Goal: Transaction & Acquisition: Purchase product/service

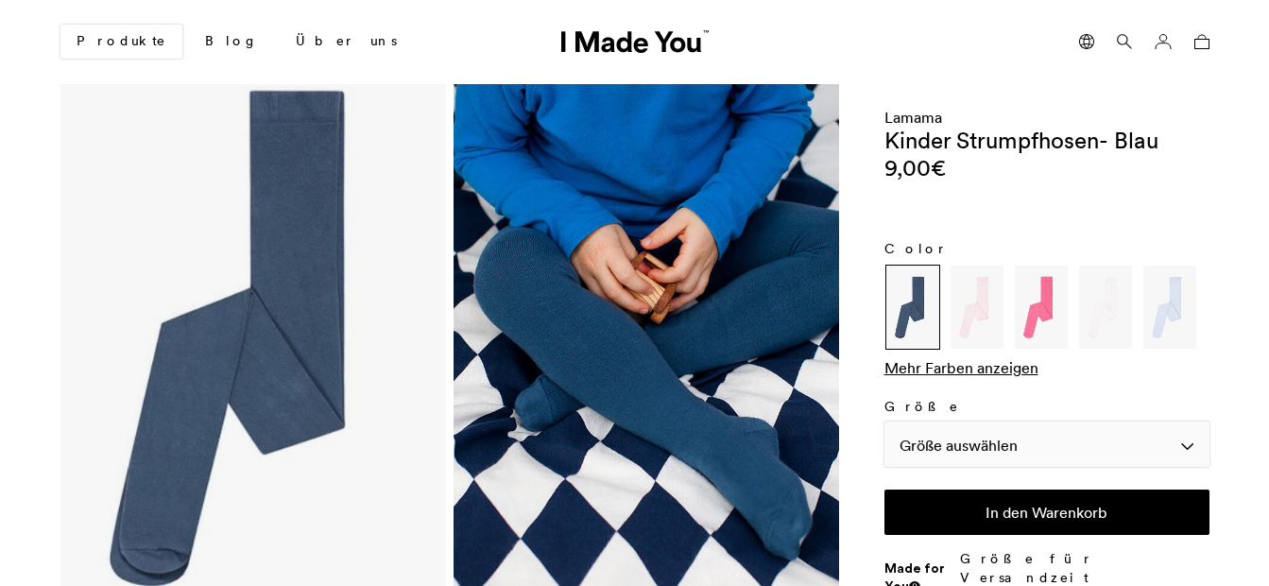
click at [1186, 448] on div "Größe auswählen" at bounding box center [1047, 444] width 325 height 45
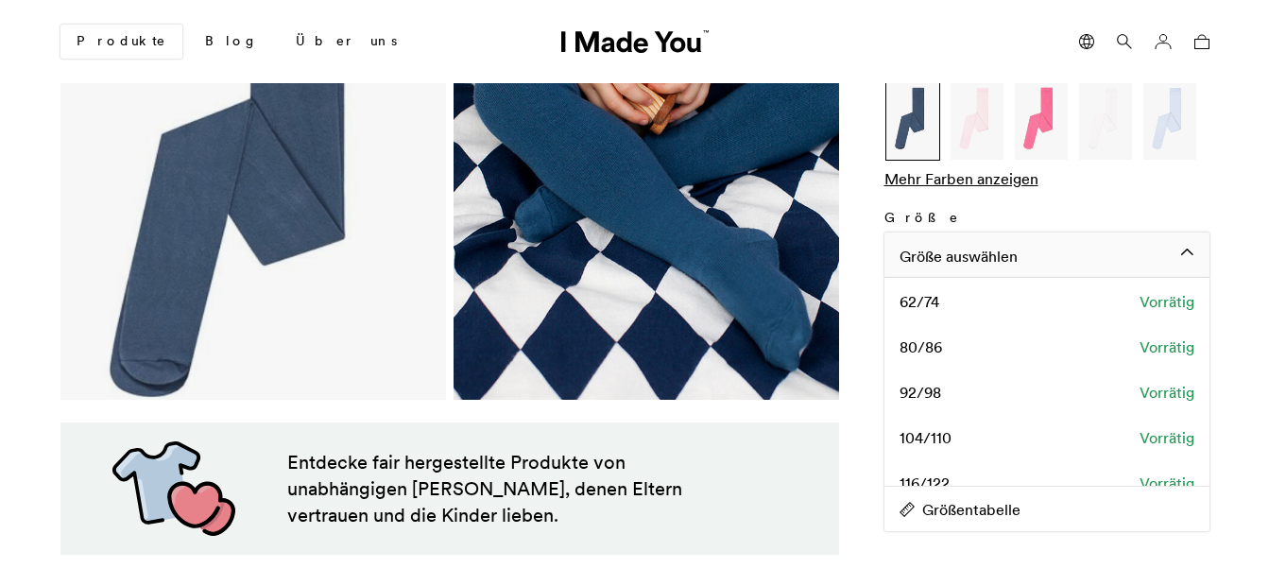
scroll to position [277, 0]
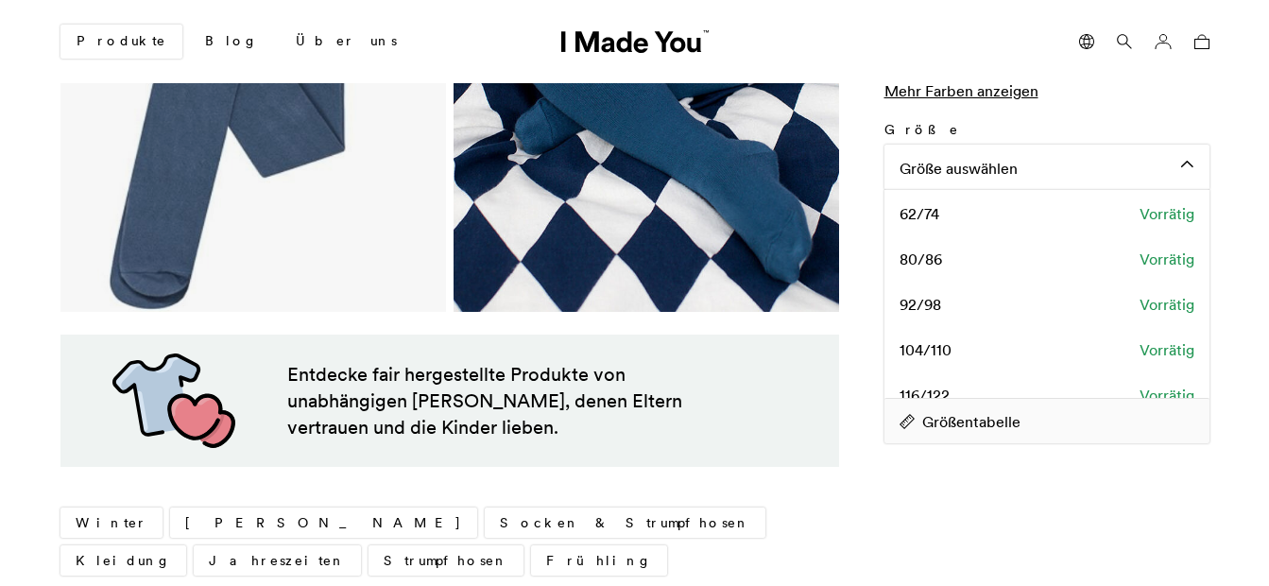
click at [1203, 402] on div "Größentabelle" at bounding box center [1047, 420] width 325 height 45
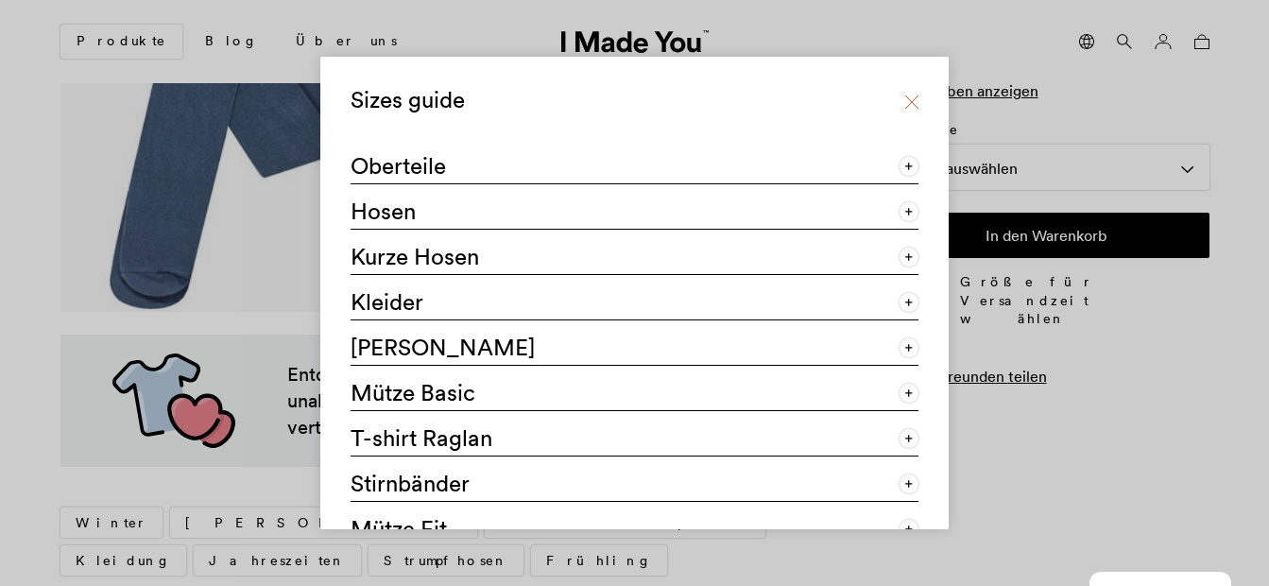
click at [909, 96] on icon at bounding box center [911, 102] width 15 height 15
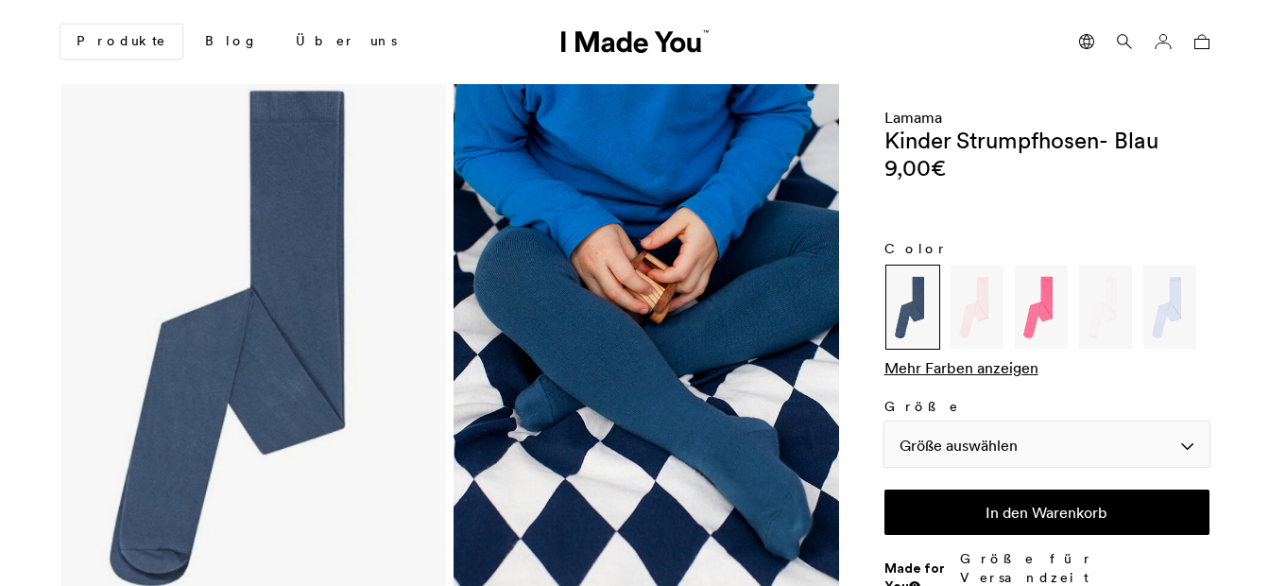
click at [1191, 449] on div "Größe auswählen" at bounding box center [1047, 444] width 325 height 45
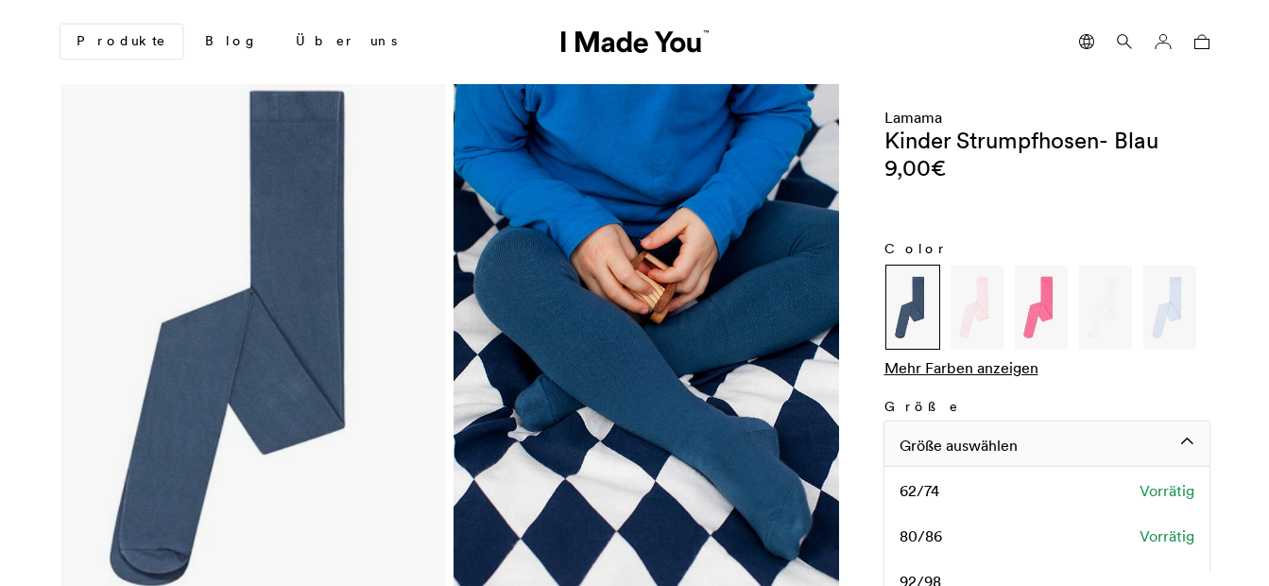
click at [1185, 438] on div "Größe auswählen" at bounding box center [1047, 444] width 325 height 45
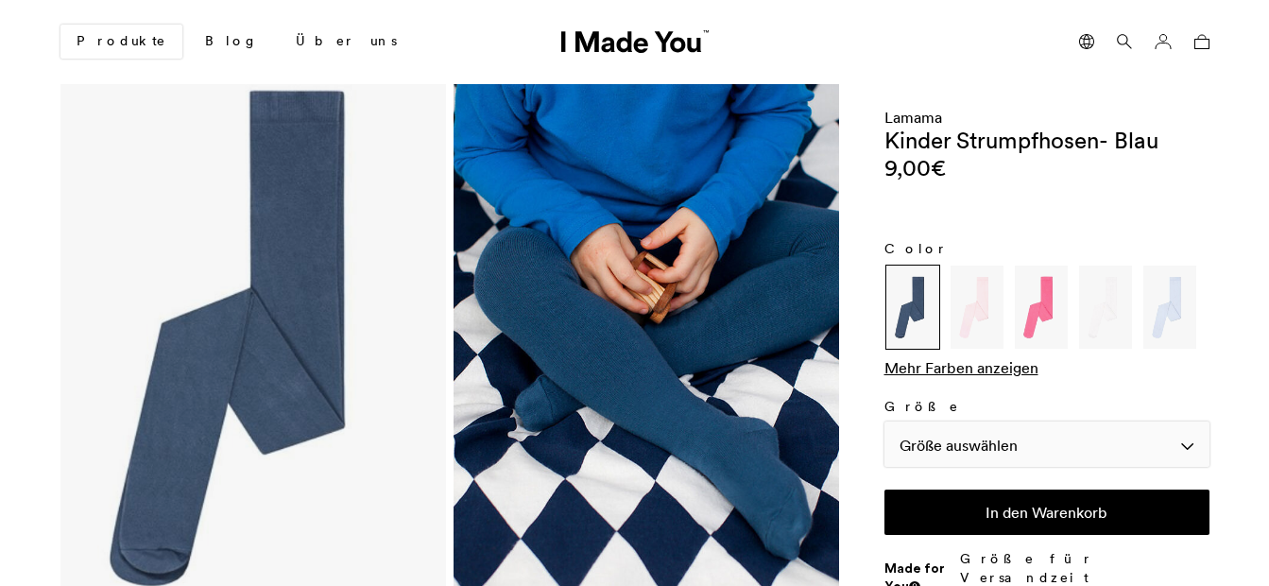
click at [1185, 438] on div "Größe auswählen" at bounding box center [1047, 444] width 325 height 45
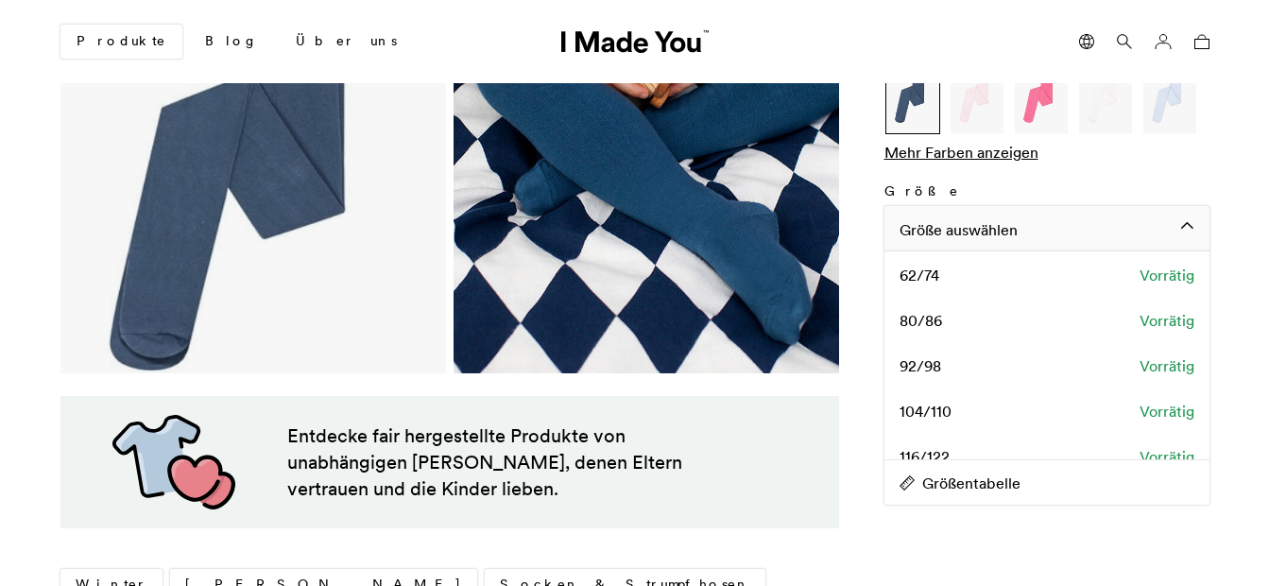
scroll to position [227, 0]
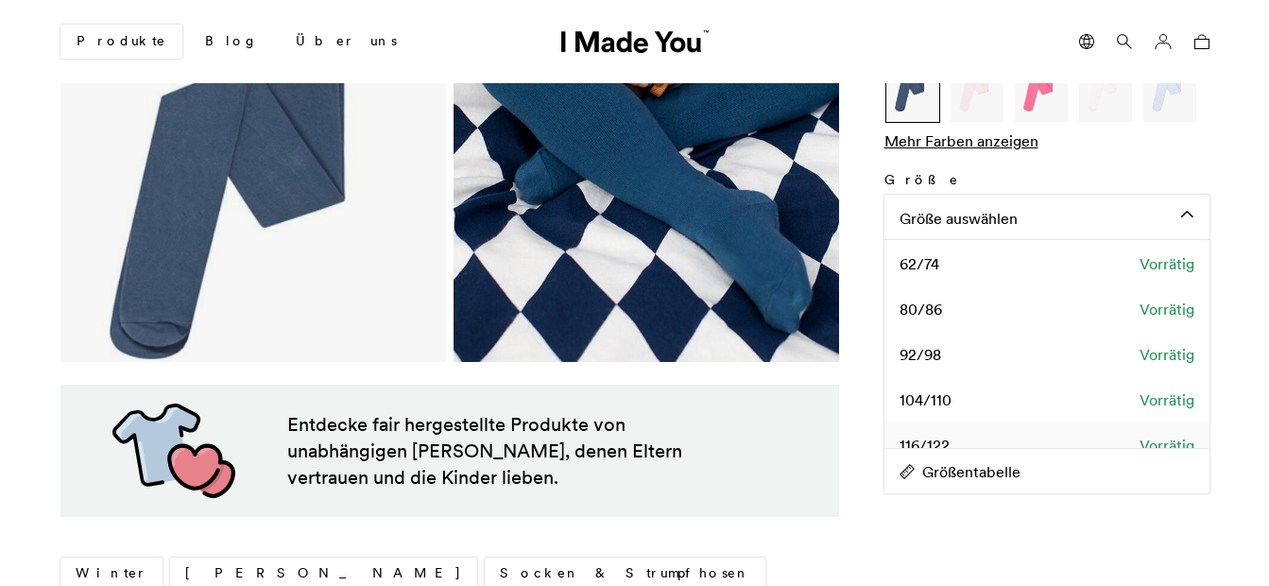
click at [1203, 428] on div "116/122 Vorrätig" at bounding box center [1047, 444] width 325 height 45
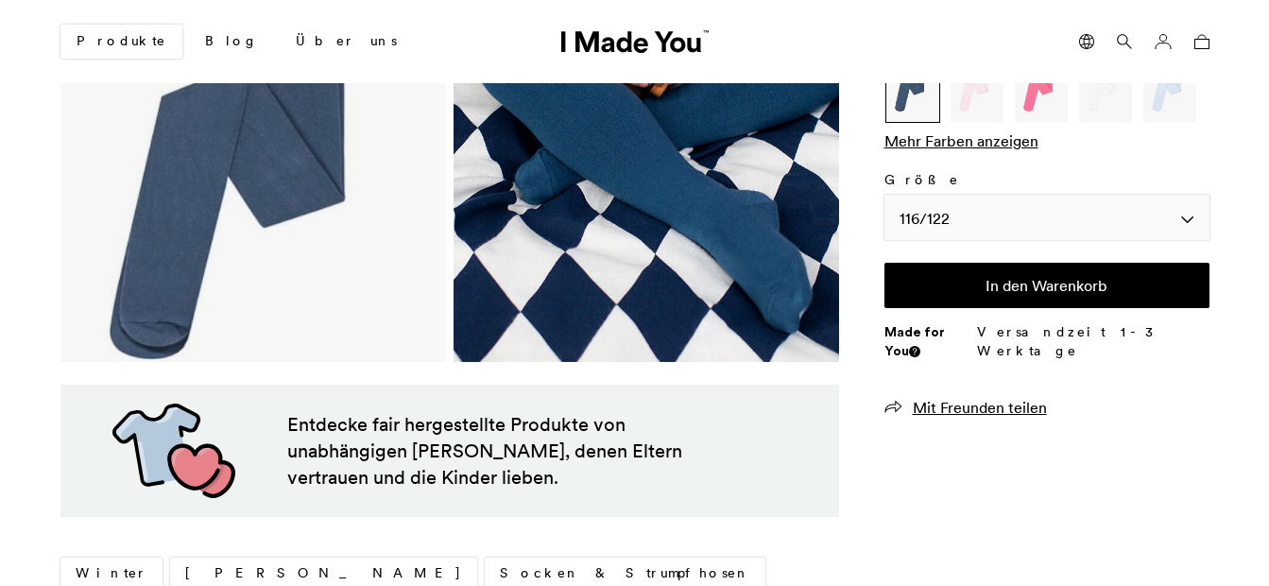
click at [1182, 209] on div "116/122" at bounding box center [1047, 217] width 325 height 45
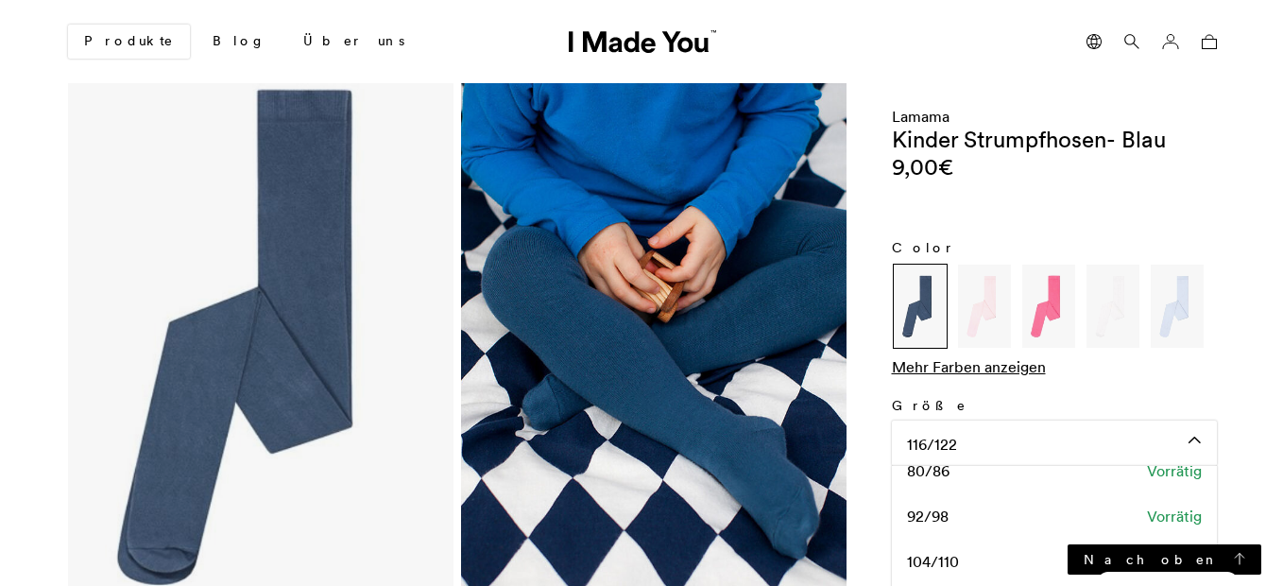
scroll to position [0, 0]
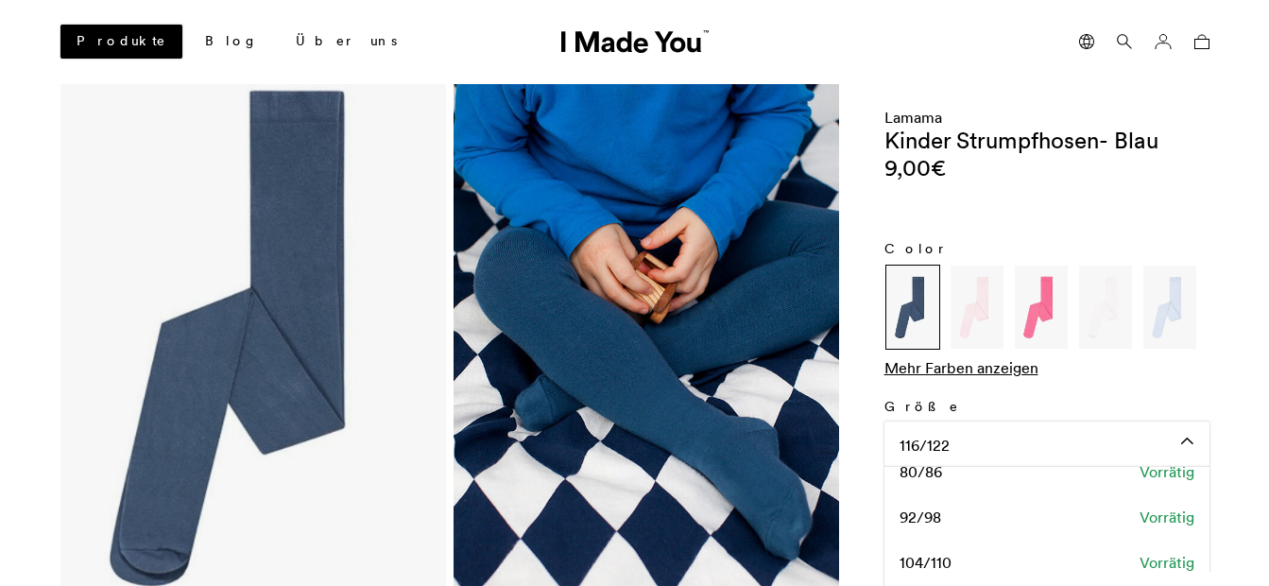
click at [93, 44] on link "Produkte" at bounding box center [121, 42] width 122 height 34
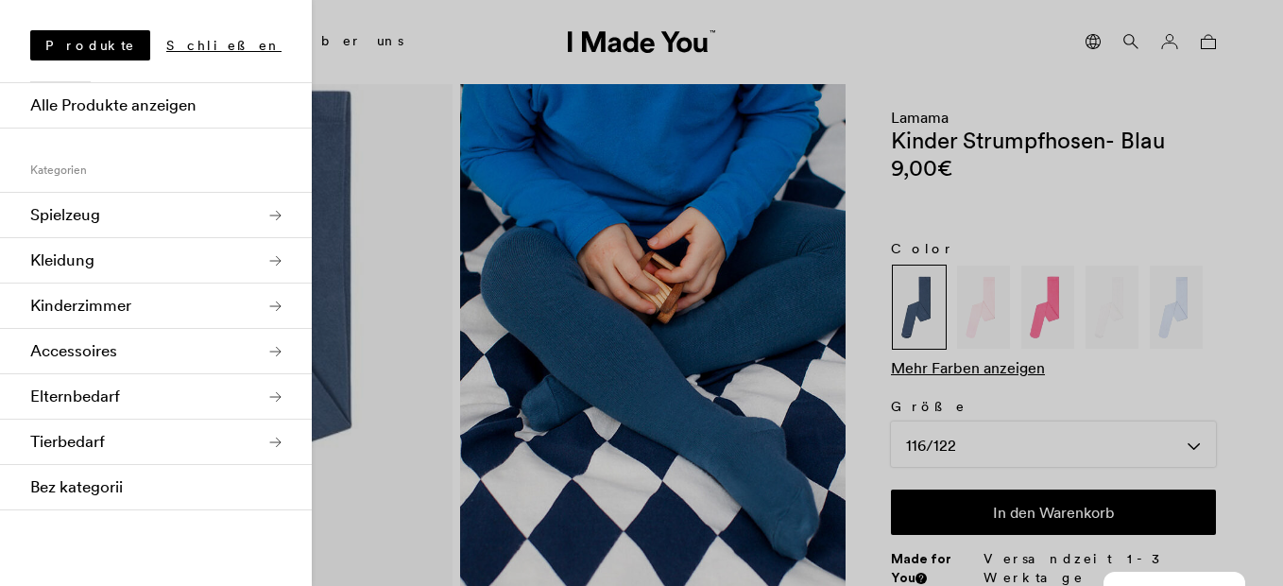
click at [120, 257] on link "Kleidung" at bounding box center [156, 260] width 312 height 45
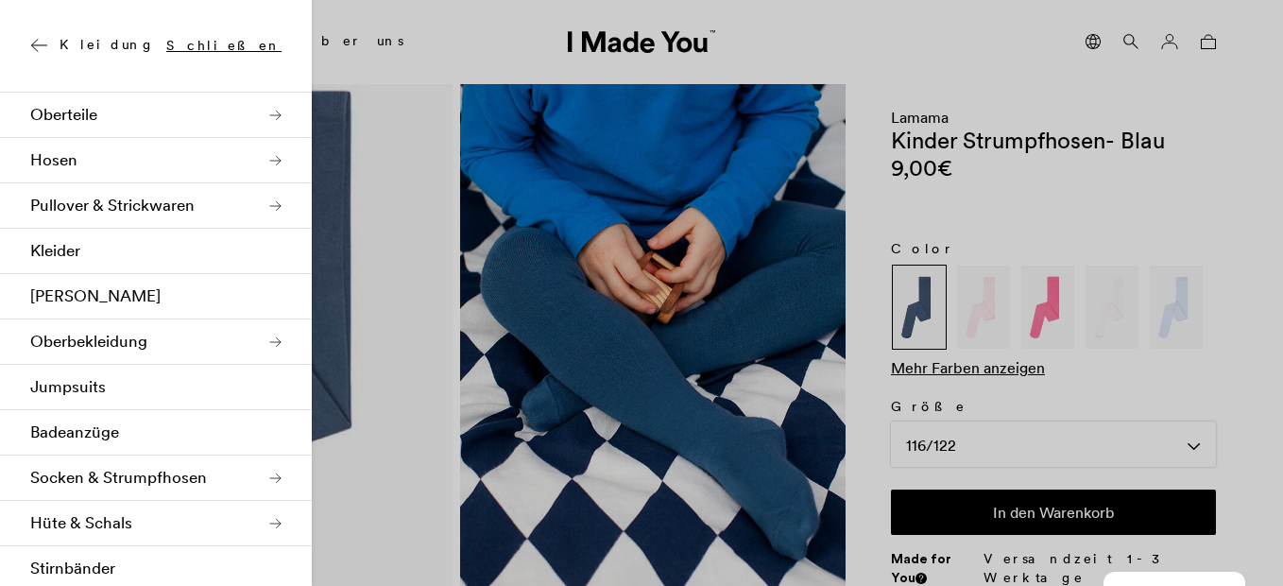
scroll to position [151, 0]
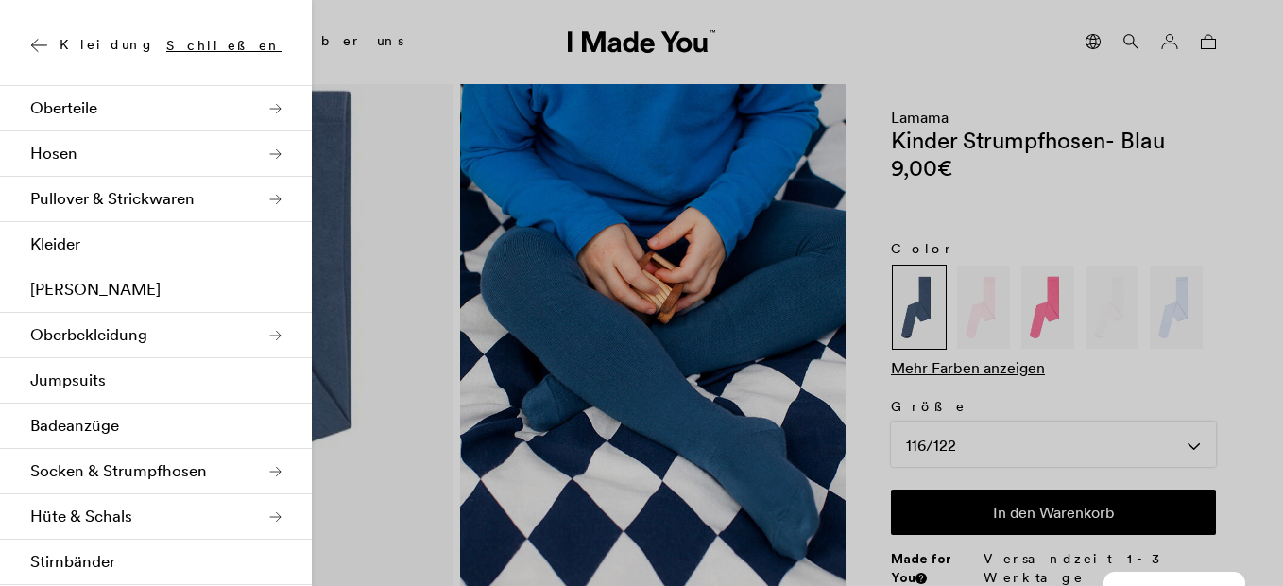
click at [185, 475] on link "Socken & Strumpfhosen" at bounding box center [156, 471] width 312 height 45
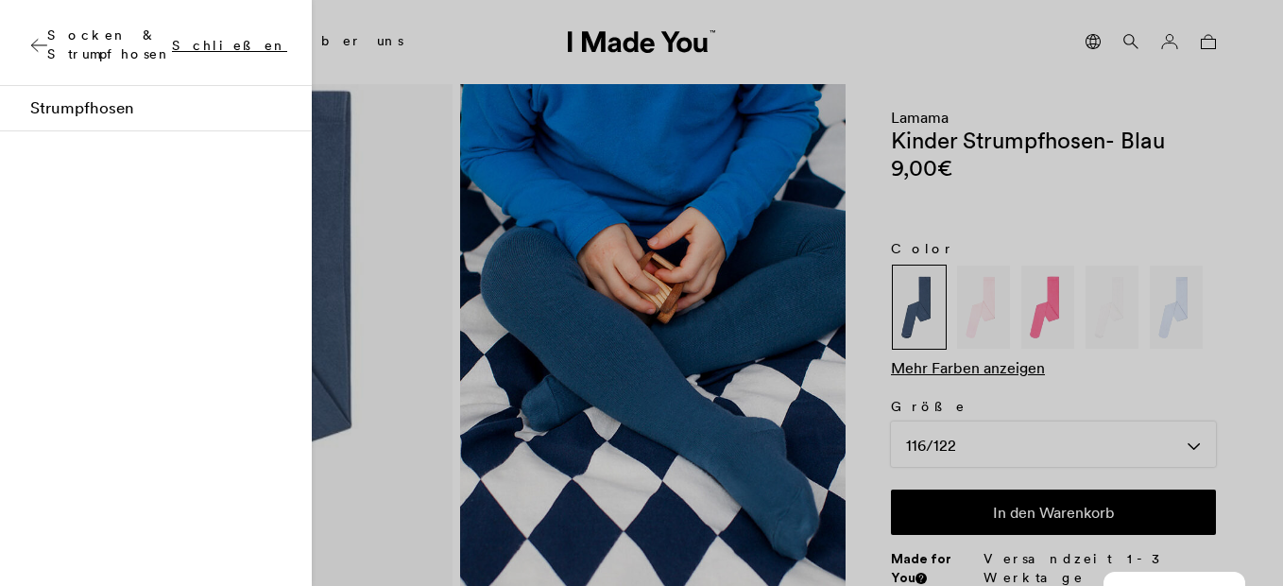
scroll to position [0, 0]
click at [131, 263] on link "Strumpfhosen" at bounding box center [156, 259] width 312 height 45
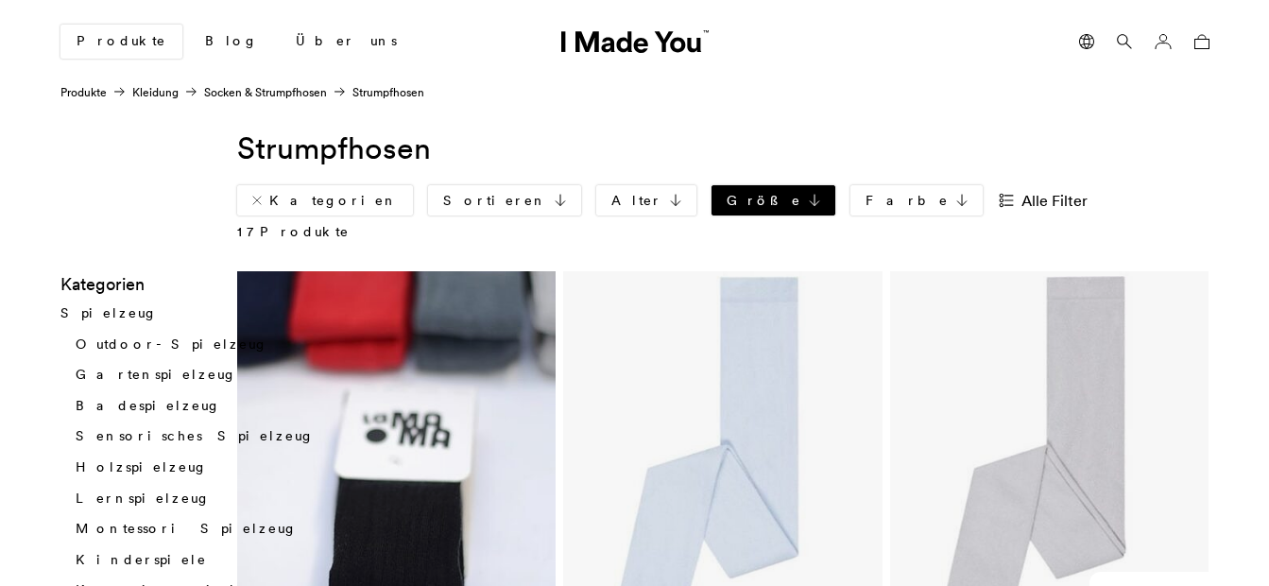
click at [712, 211] on link "Größe" at bounding box center [774, 200] width 124 height 30
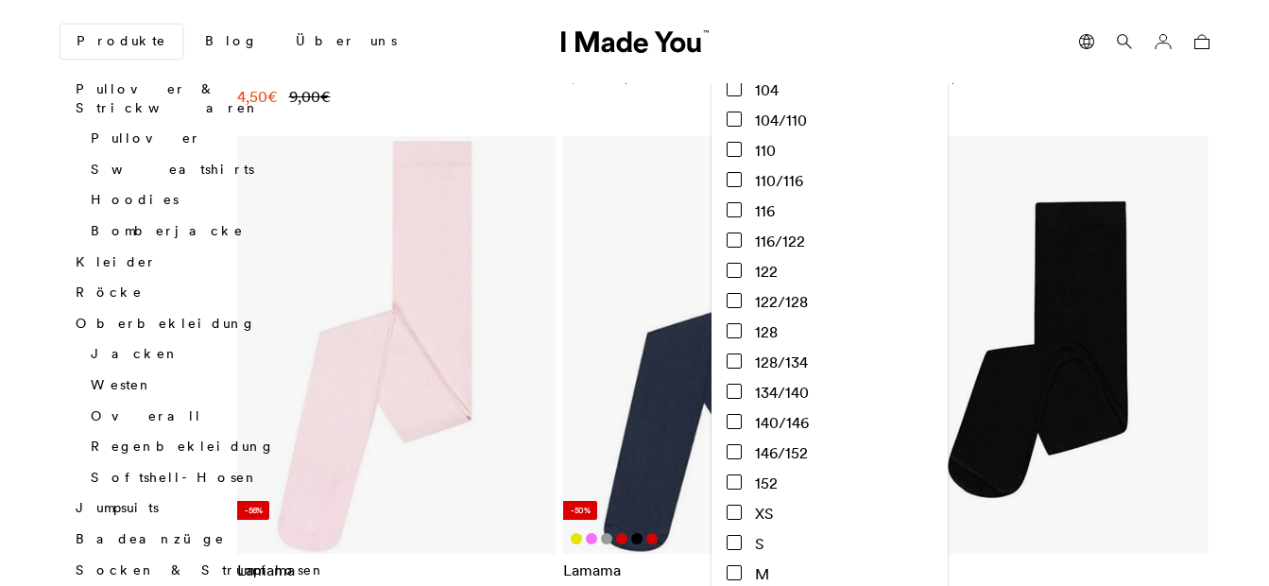
scroll to position [1247, 0]
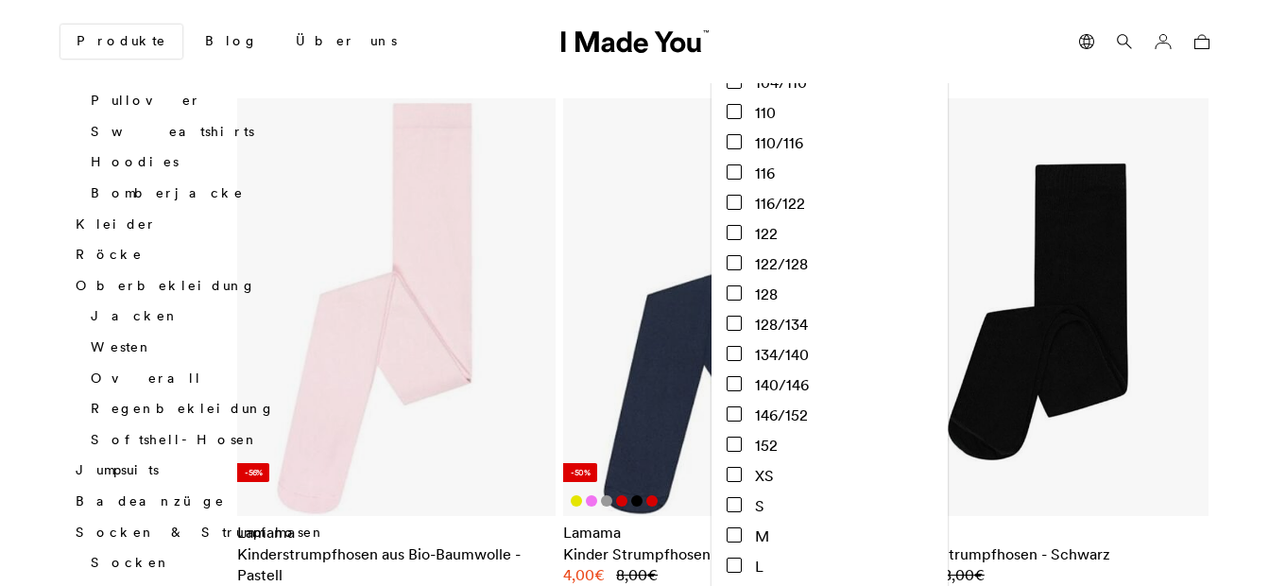
click at [727, 472] on input "XS" at bounding box center [734, 474] width 15 height 15
checkbox input "true"
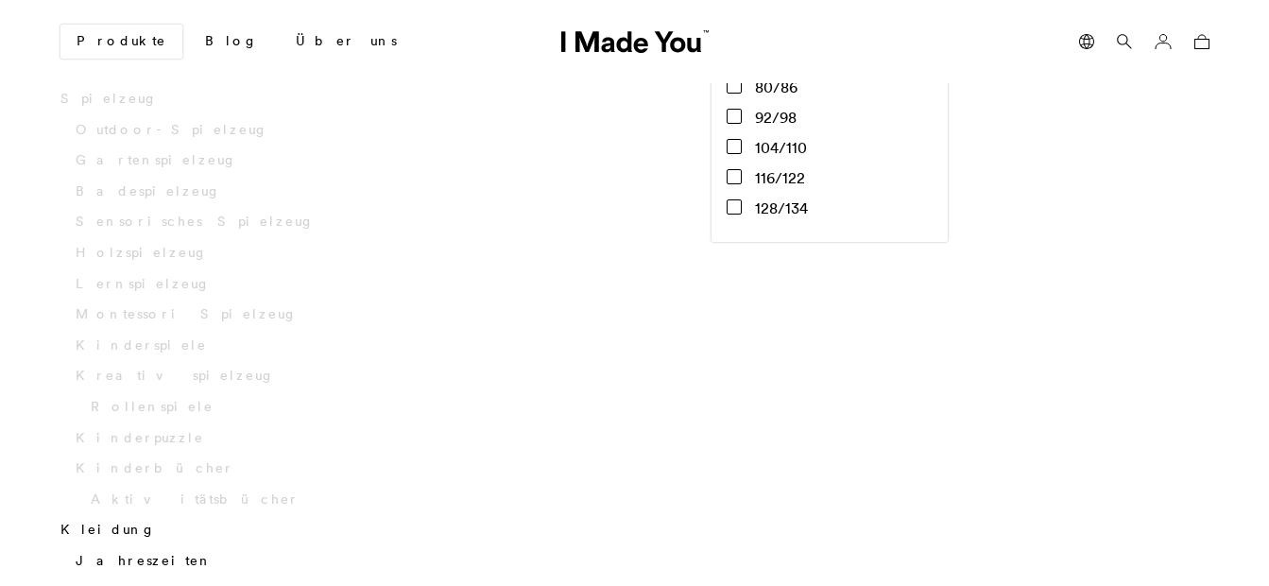
scroll to position [290, 0]
